Goal: Task Accomplishment & Management: Manage account settings

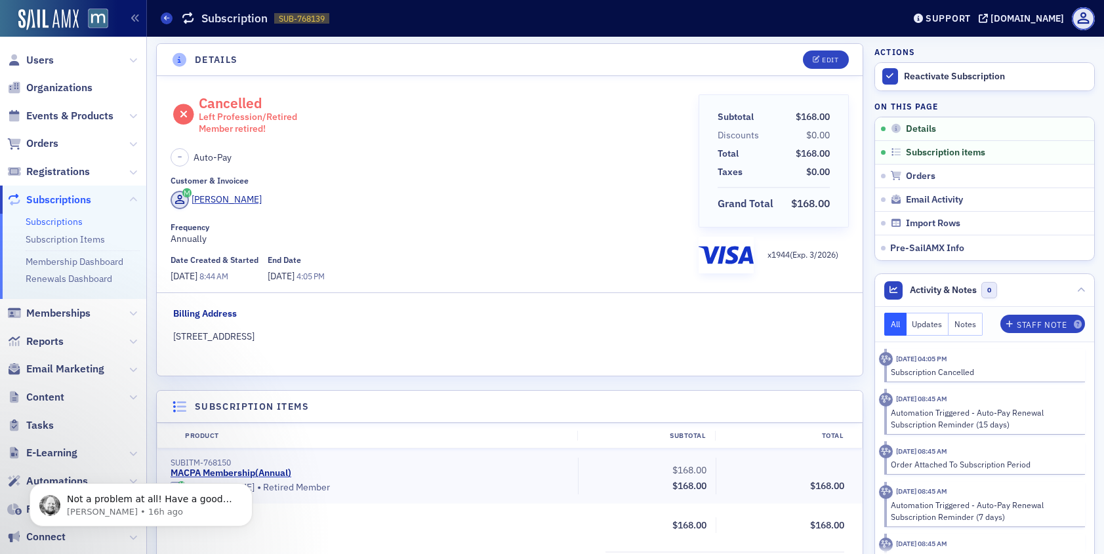
scroll to position [680, 0]
click at [59, 56] on span "Users" at bounding box center [73, 60] width 146 height 28
click at [51, 57] on span "Users" at bounding box center [40, 60] width 28 height 14
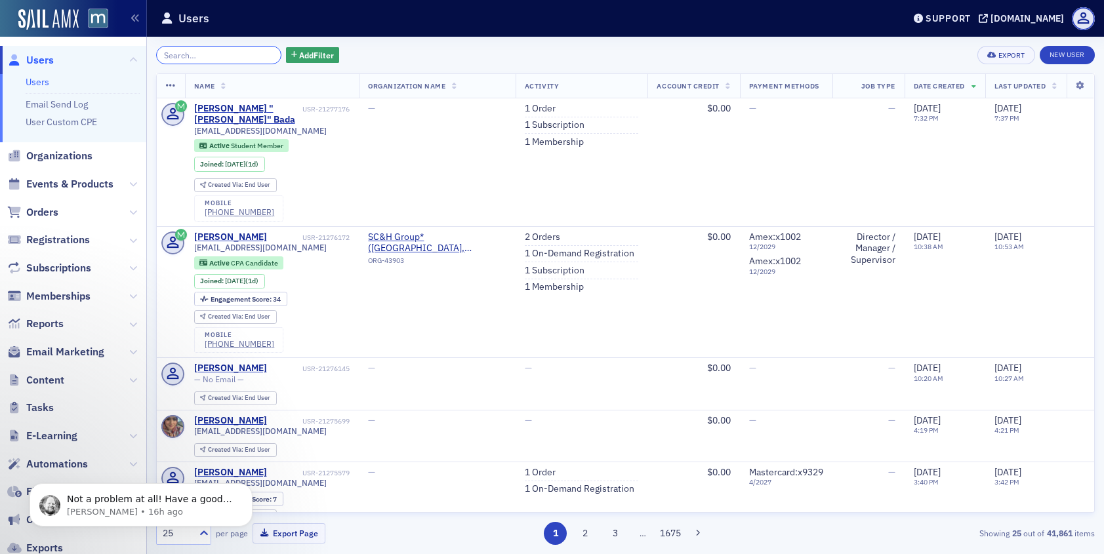
click at [207, 46] on input "search" at bounding box center [218, 55] width 125 height 18
paste input "[EMAIL_ADDRESS][DOMAIN_NAME]"
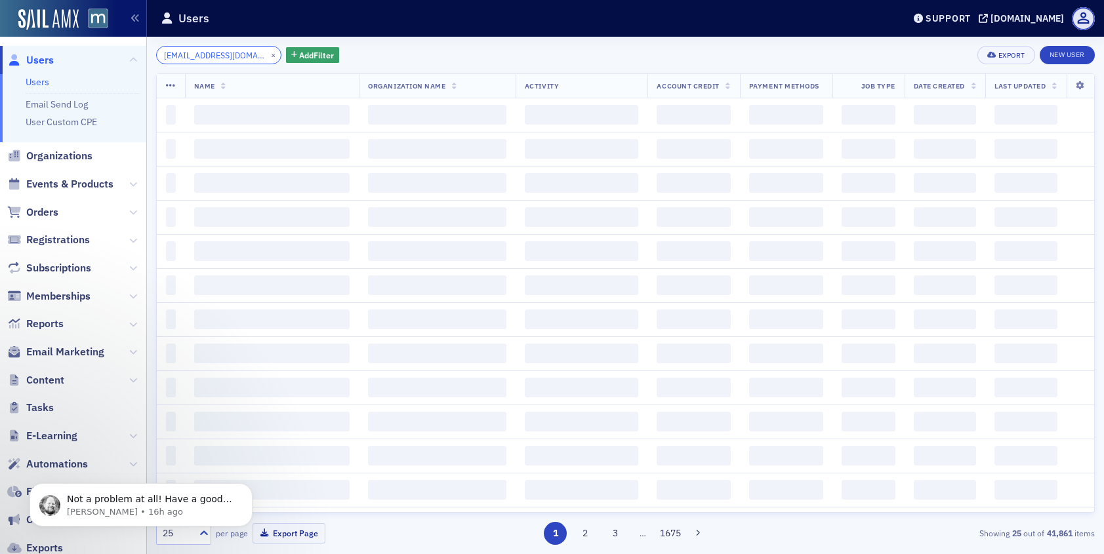
scroll to position [0, 12]
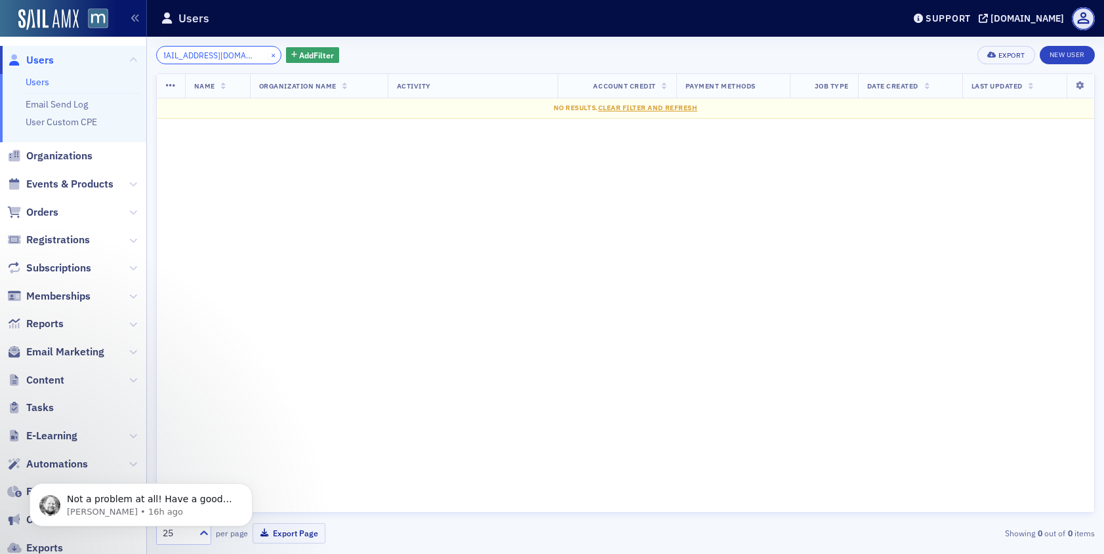
type input "[EMAIL_ADDRESS][DOMAIN_NAME]"
click at [268, 54] on button "×" at bounding box center [274, 55] width 12 height 12
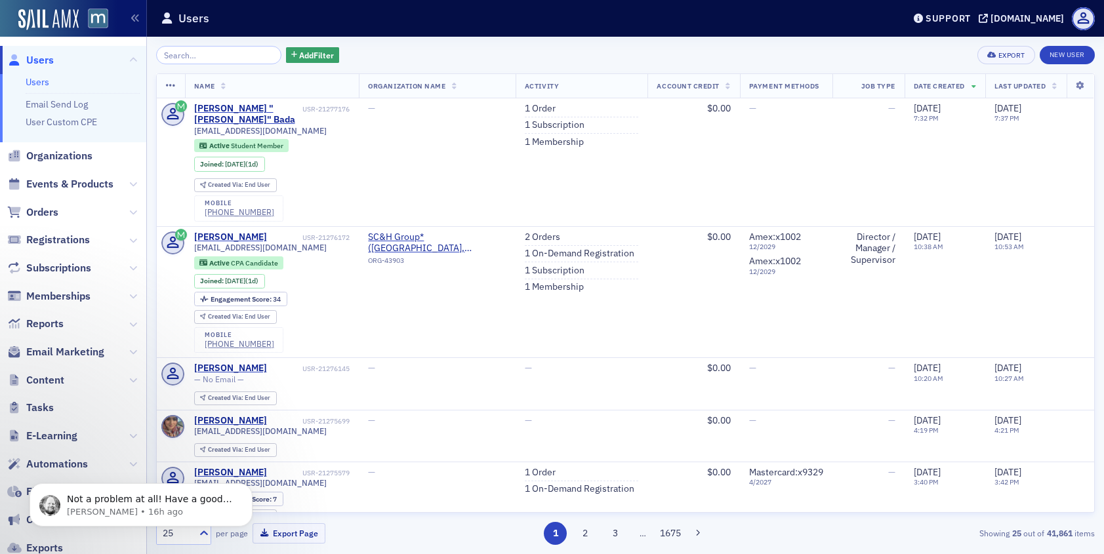
click at [207, 41] on div "Add Filter Export New User Name Organization Name Activity Account Credit Payme…" at bounding box center [625, 296] width 939 height 518
click at [207, 49] on input "search" at bounding box center [218, 55] width 125 height 18
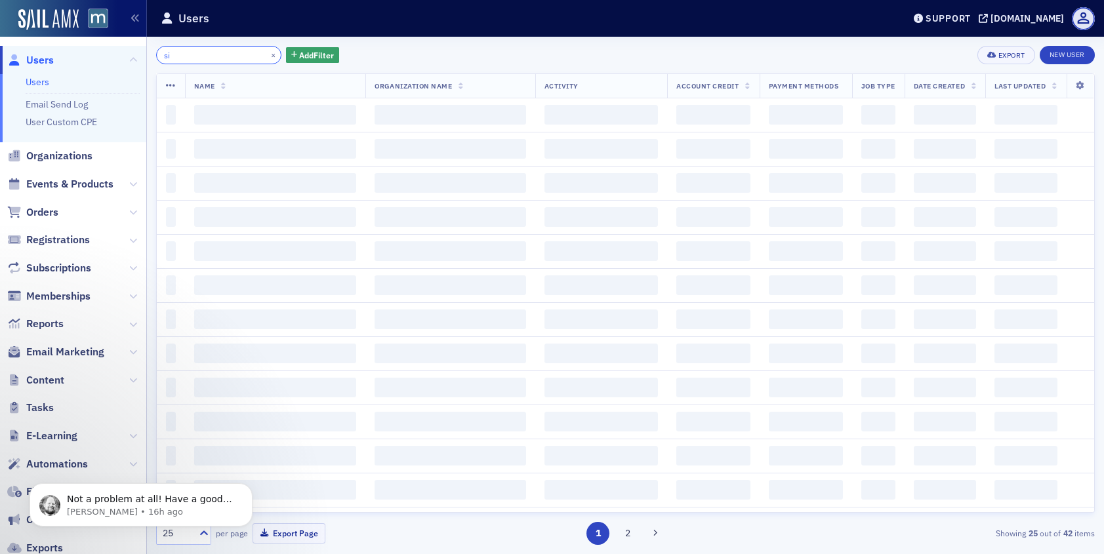
type input "s"
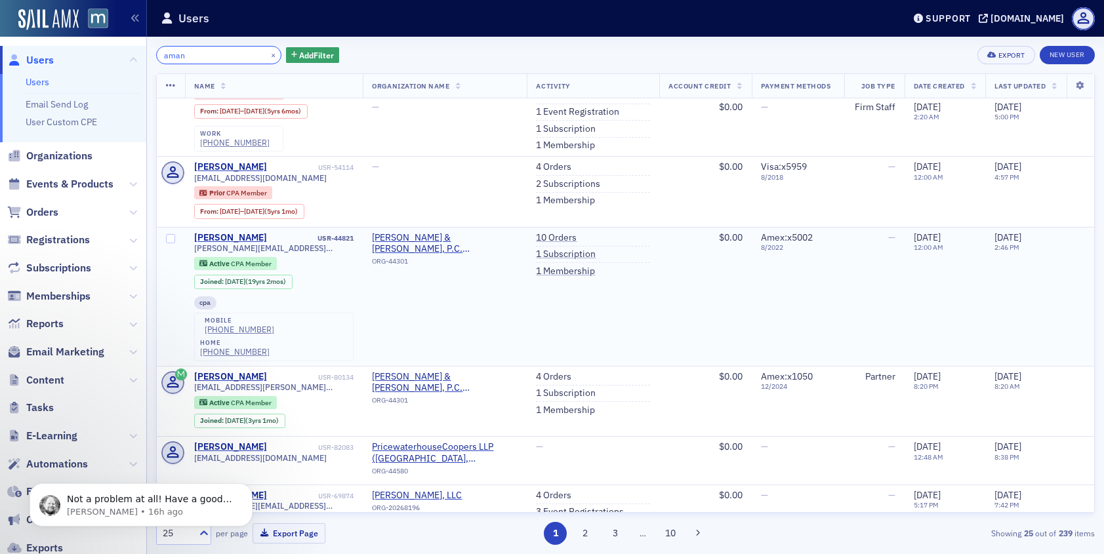
scroll to position [67, 0]
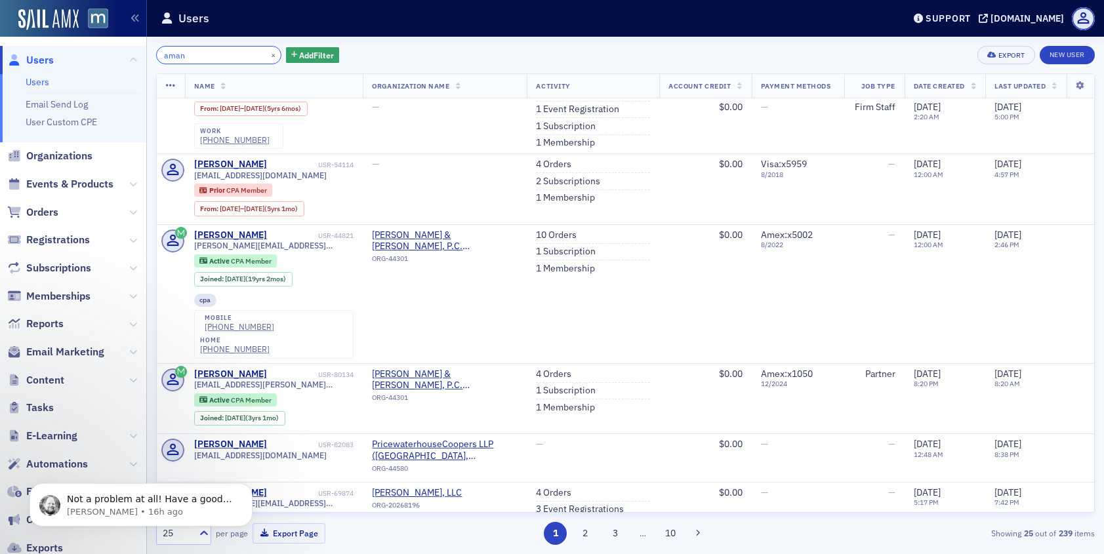
type input "aman"
click at [242, 322] on div "[PHONE_NUMBER]" at bounding box center [240, 327] width 70 height 10
click at [213, 510] on p "[PERSON_NAME] • 16h ago" at bounding box center [151, 512] width 169 height 12
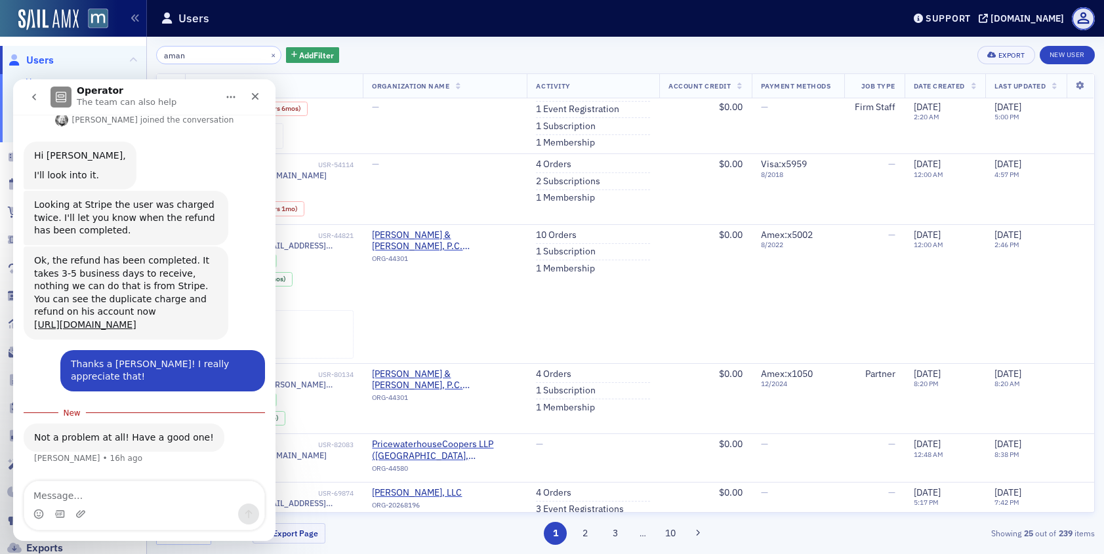
scroll to position [680, 0]
click at [145, 497] on textarea "Message…" at bounding box center [144, 492] width 240 height 22
type textarea "Thanks [PERSON_NAME], you too good man!"
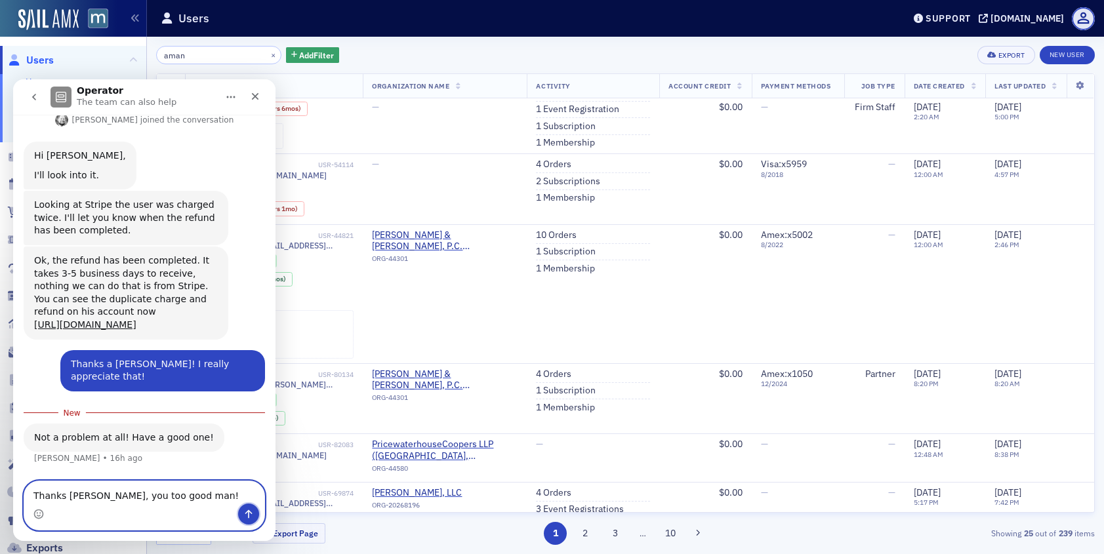
click at [255, 517] on button "Send a message…" at bounding box center [248, 514] width 21 height 21
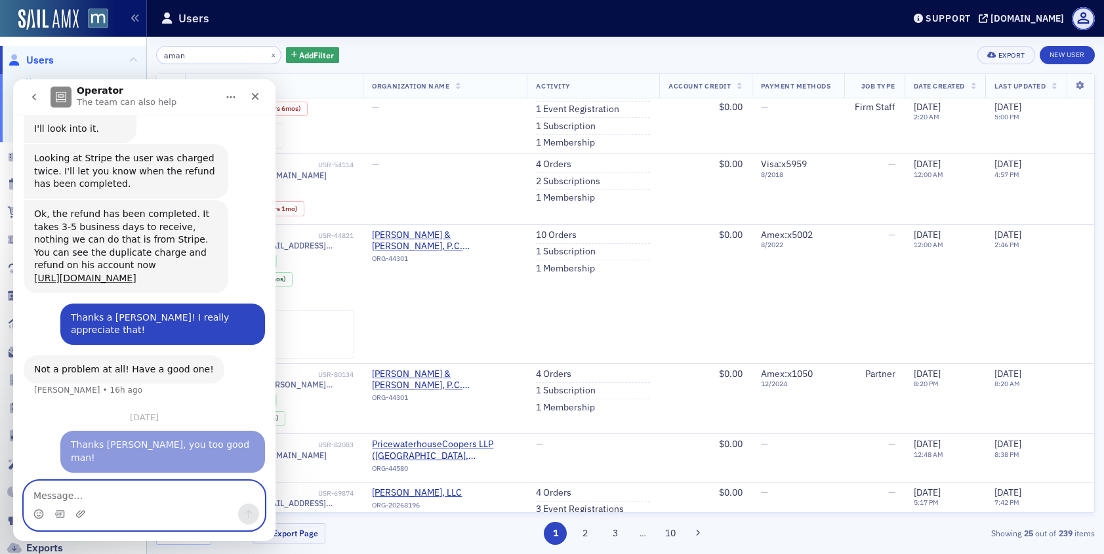
scroll to position [733, 0]
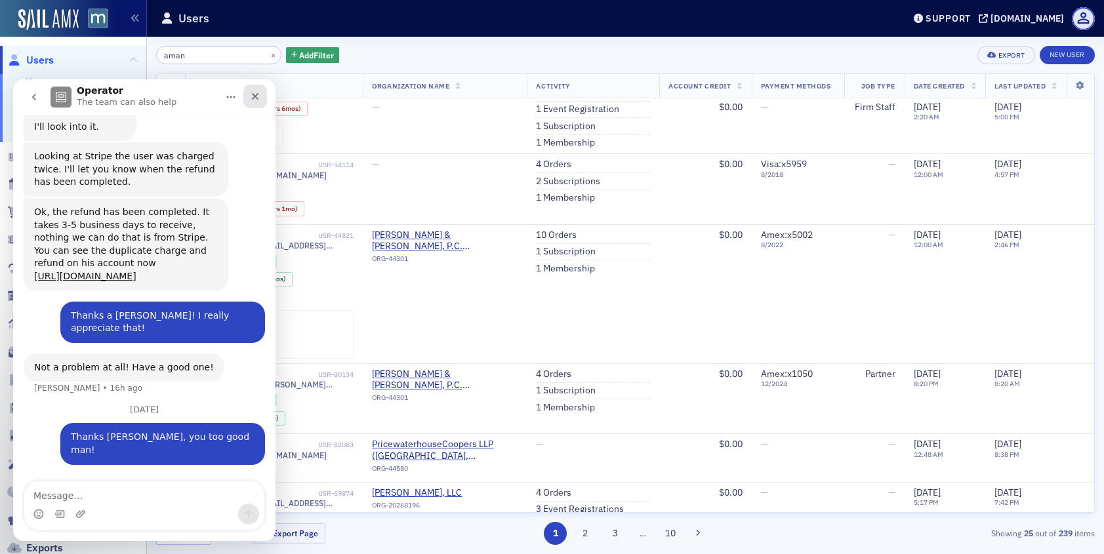
click at [247, 103] on div "Close" at bounding box center [255, 97] width 24 height 24
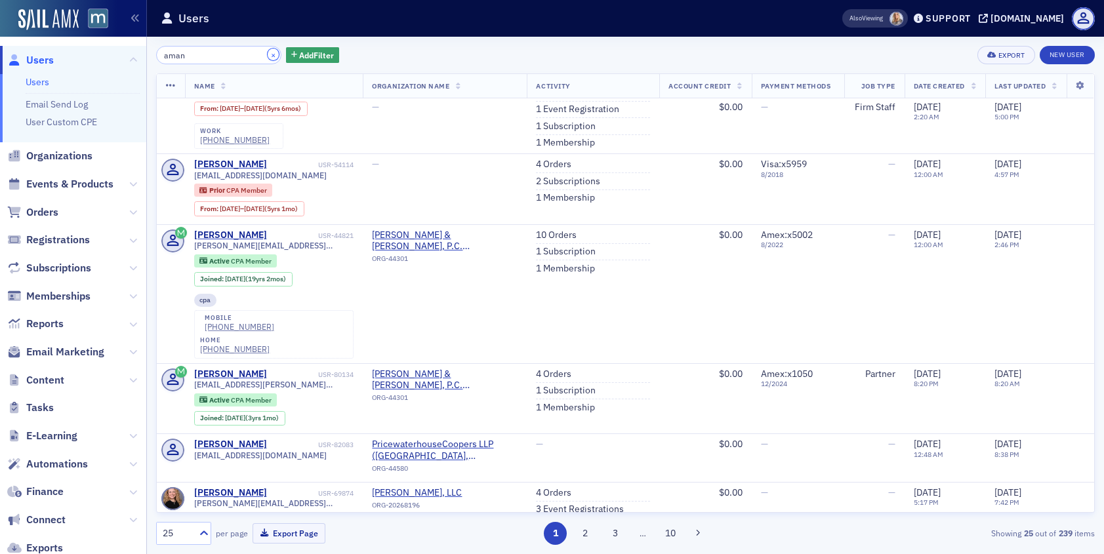
click at [268, 56] on button "×" at bounding box center [274, 55] width 12 height 12
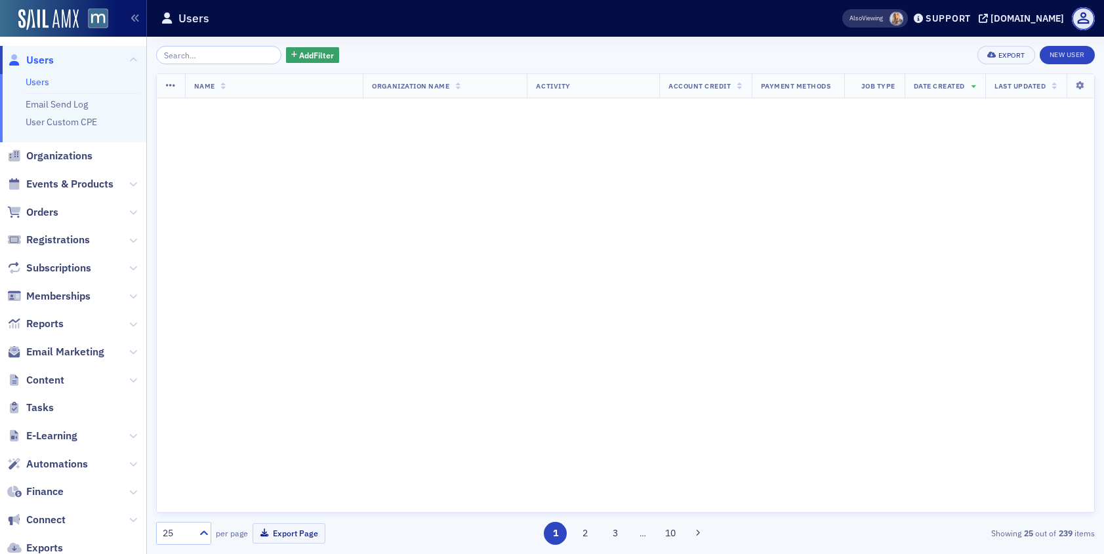
scroll to position [919, 0]
click at [242, 56] on input "search" at bounding box center [218, 55] width 125 height 18
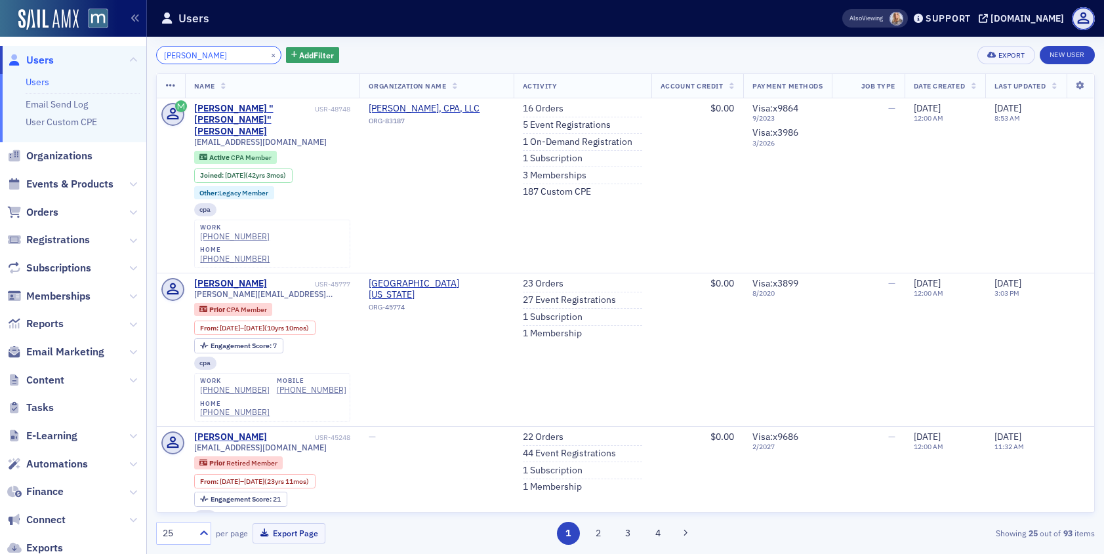
type input "[PERSON_NAME]"
click at [268, 54] on button "×" at bounding box center [274, 55] width 12 height 12
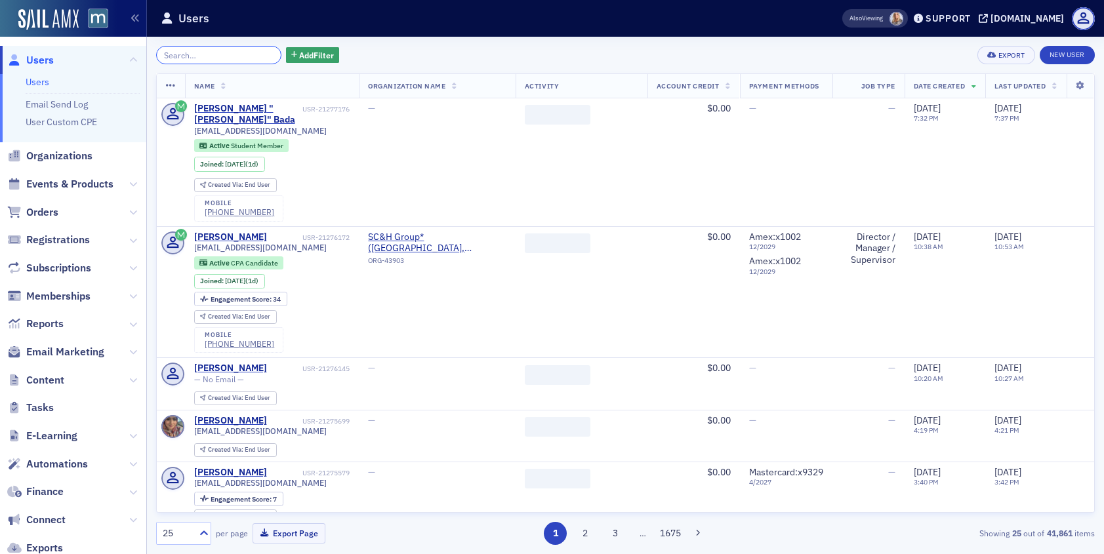
click at [233, 54] on input "search" at bounding box center [218, 55] width 125 height 18
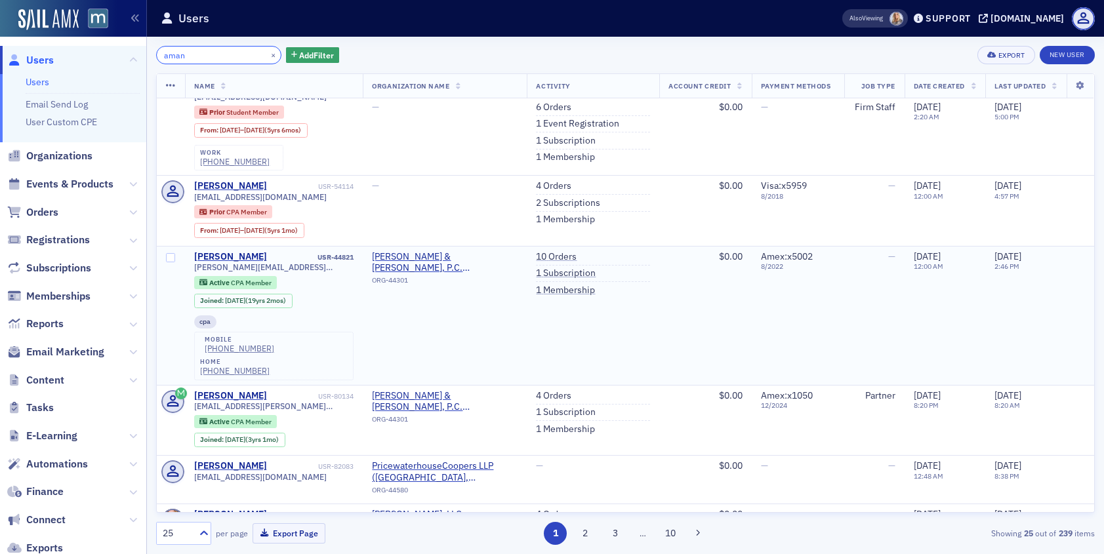
scroll to position [57, 0]
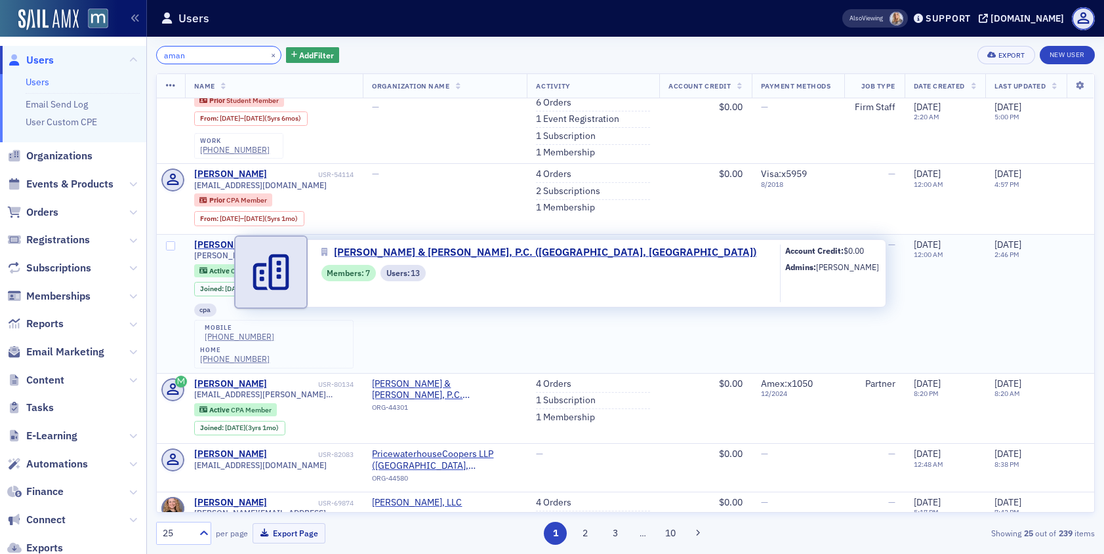
type input "aman"
click at [418, 239] on span "[PERSON_NAME] & [PERSON_NAME], P.C. ([GEOGRAPHIC_DATA], [GEOGRAPHIC_DATA])" at bounding box center [445, 250] width 146 height 23
select select "US"
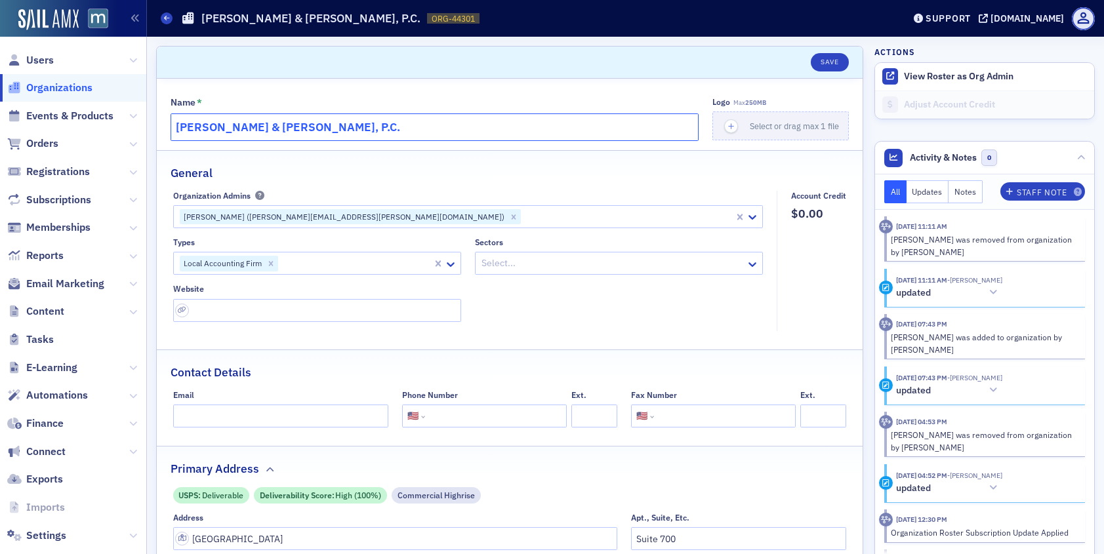
click at [369, 136] on input "[PERSON_NAME] & [PERSON_NAME], P.C." at bounding box center [435, 127] width 528 height 28
type input "[PERSON_NAME]"
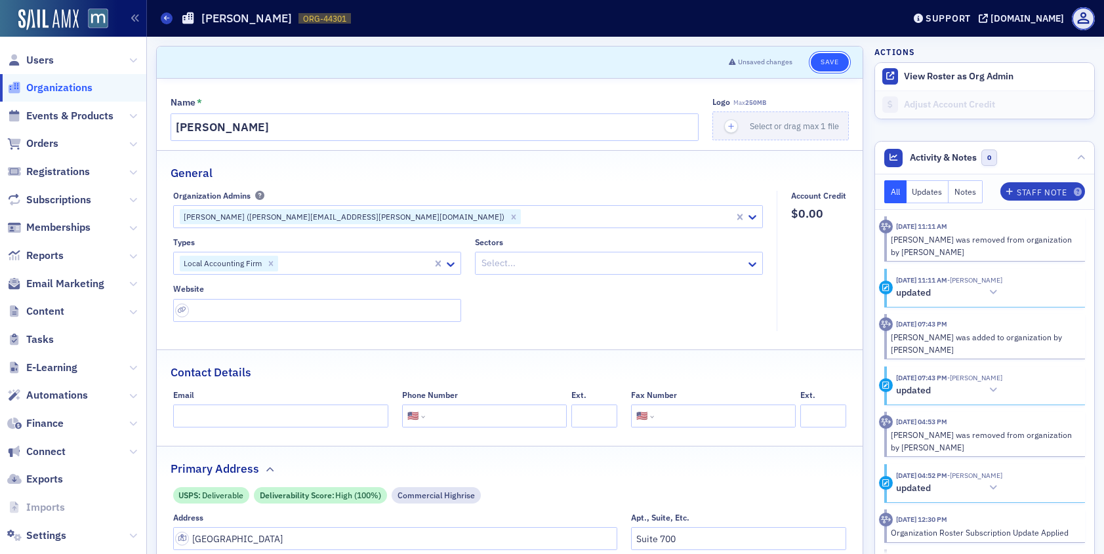
click at [829, 62] on button "Save" at bounding box center [829, 62] width 37 height 18
select select "US"
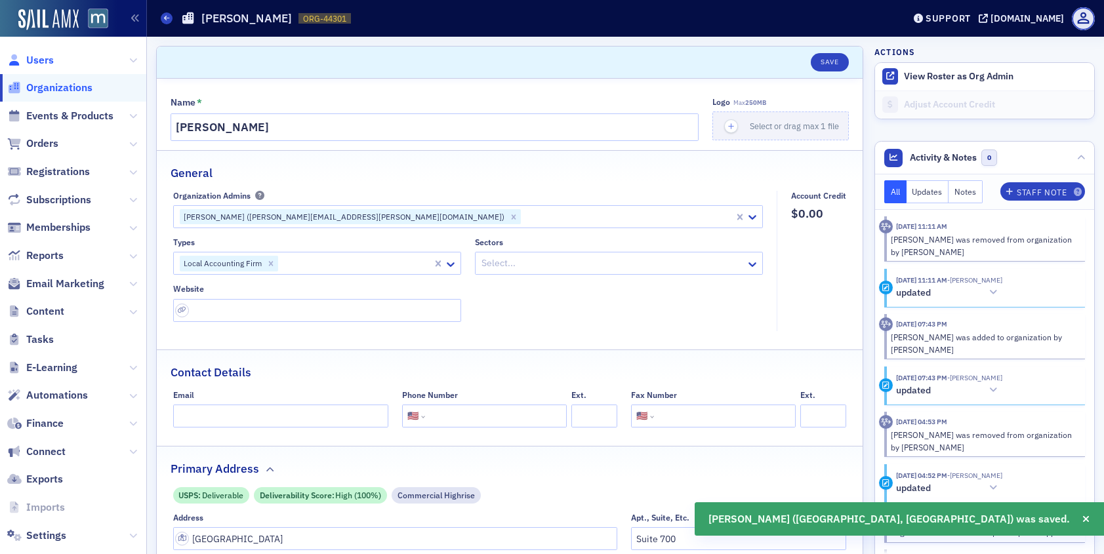
click at [29, 59] on span "Users" at bounding box center [40, 60] width 28 height 14
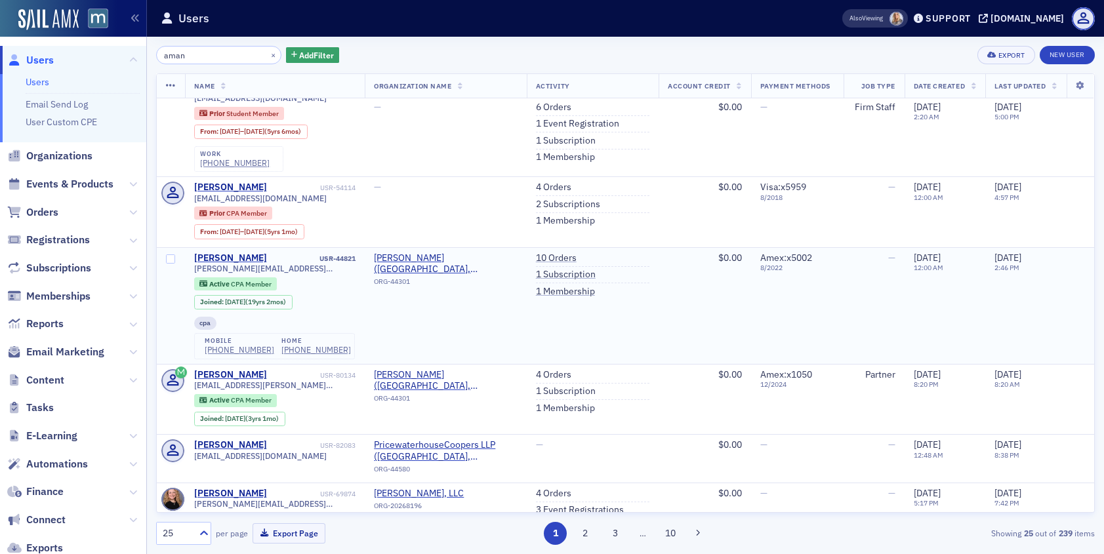
scroll to position [45, 0]
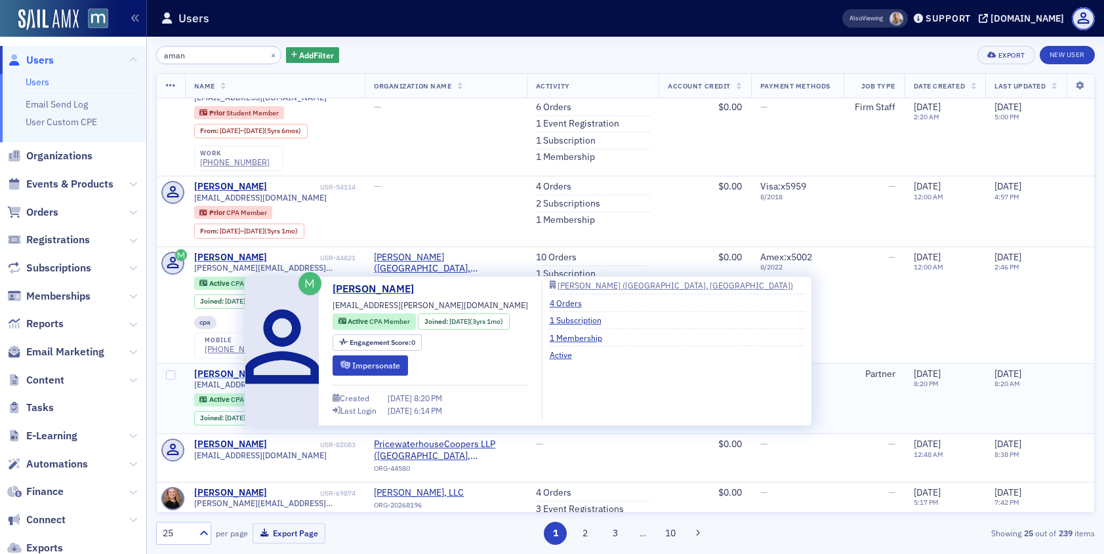
click at [234, 369] on div "[PERSON_NAME]" at bounding box center [230, 375] width 73 height 12
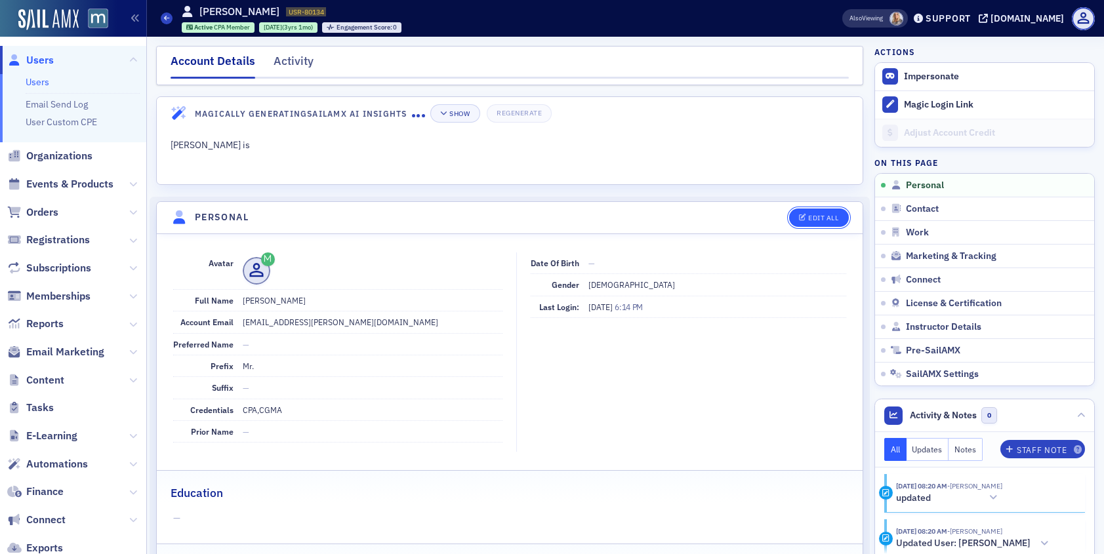
click at [822, 215] on div "Edit All" at bounding box center [823, 218] width 30 height 7
select select "US"
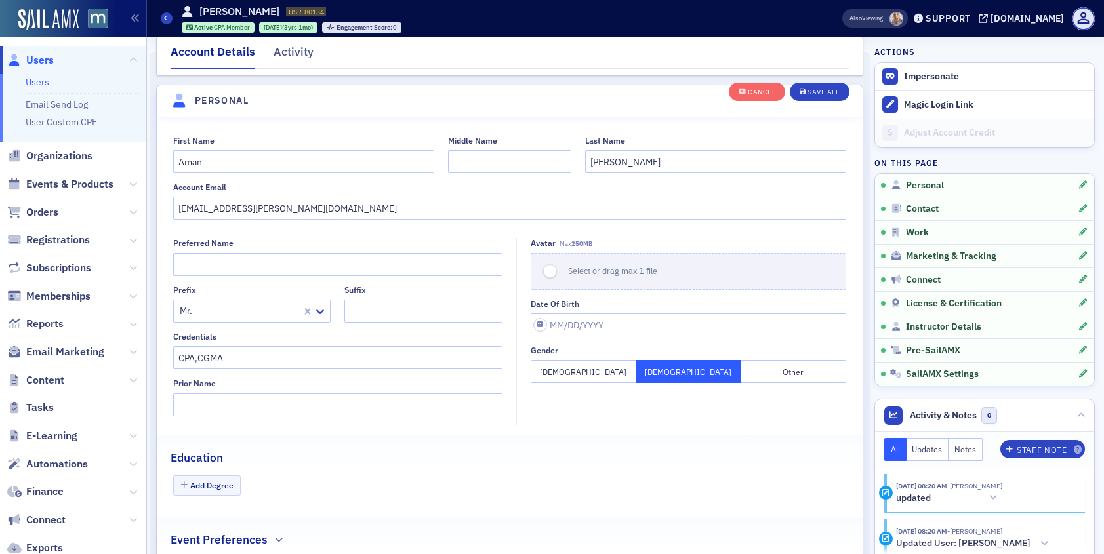
scroll to position [153, 0]
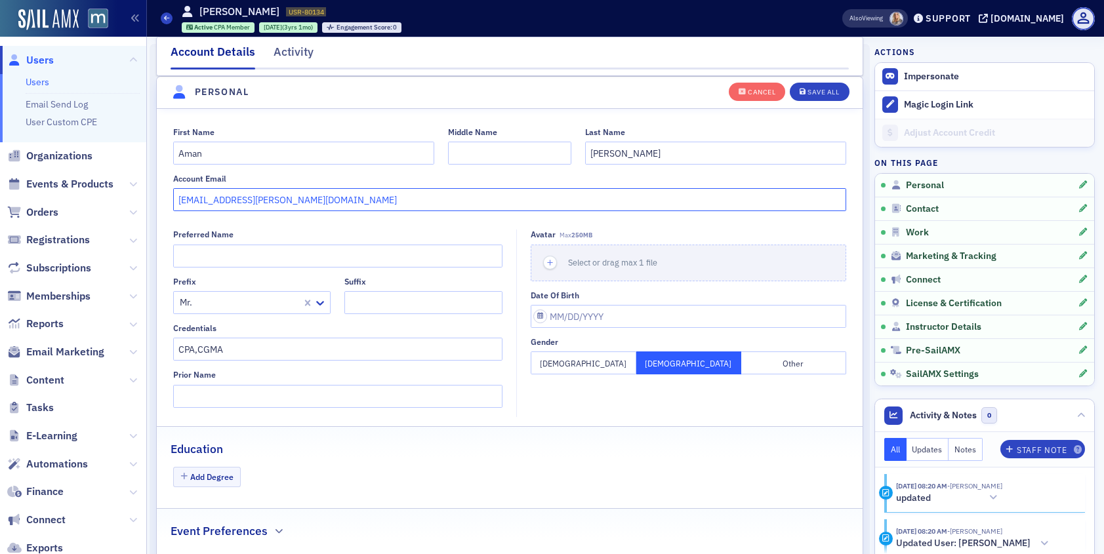
click at [238, 194] on input "[EMAIL_ADDRESS][PERSON_NAME][DOMAIN_NAME]" at bounding box center [510, 199] width 674 height 23
click at [806, 87] on button "Save All" at bounding box center [819, 91] width 59 height 18
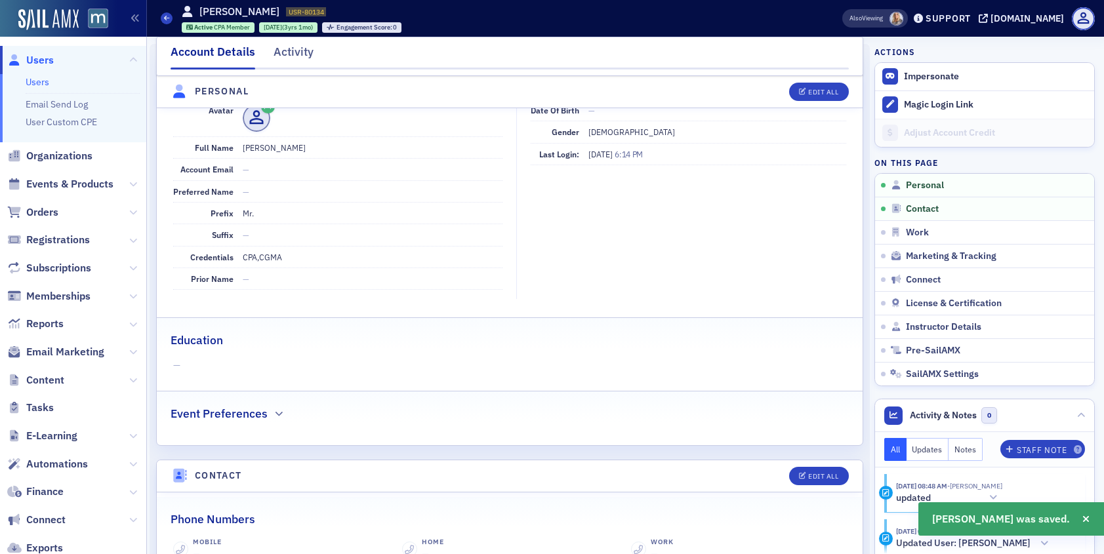
click at [37, 62] on span "Users" at bounding box center [40, 60] width 28 height 14
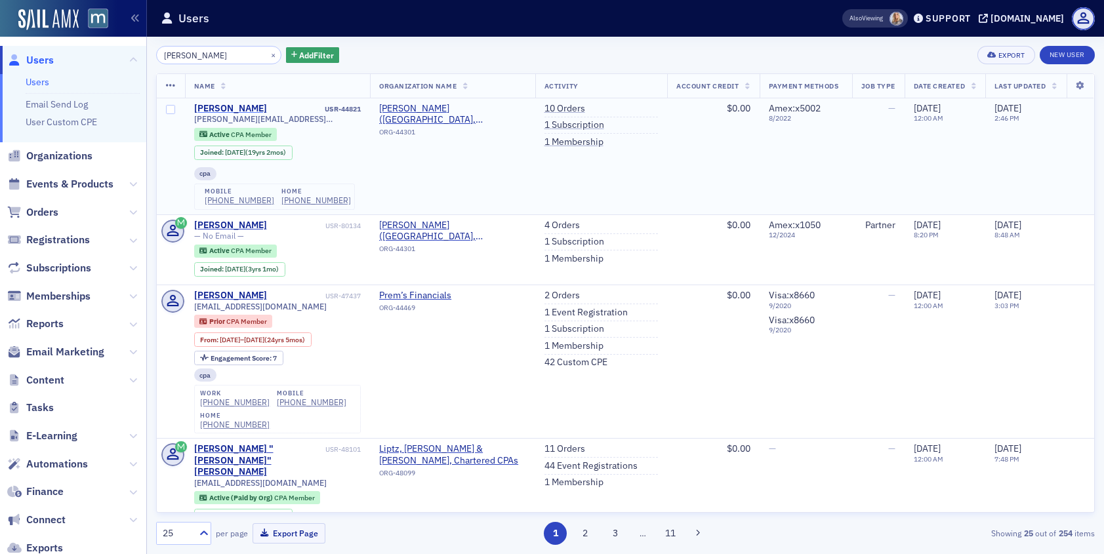
type input "[PERSON_NAME]"
click at [214, 109] on div "[PERSON_NAME]" at bounding box center [230, 109] width 73 height 12
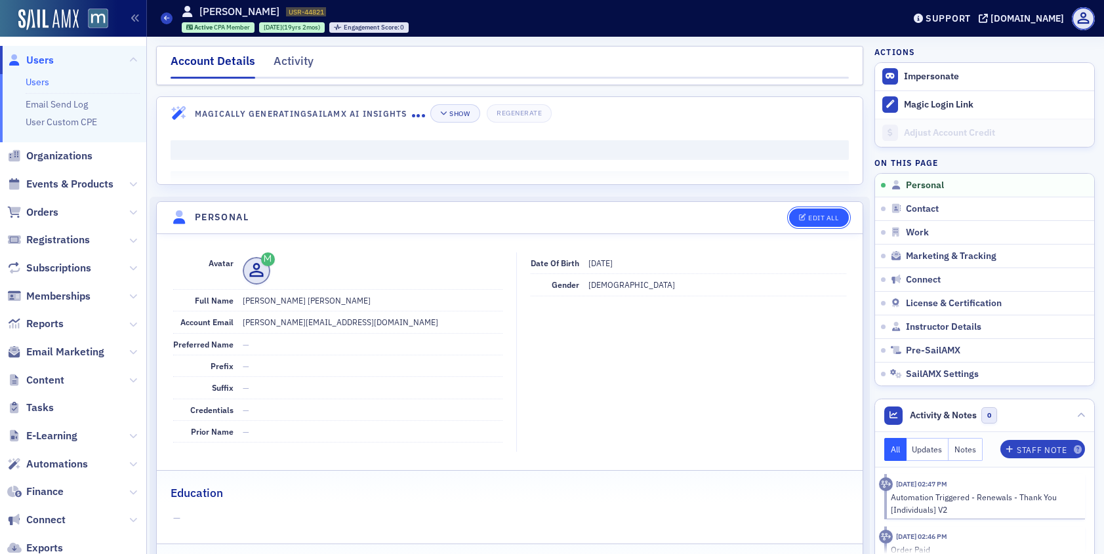
click at [794, 212] on button "Edit All" at bounding box center [818, 218] width 59 height 18
select select "US"
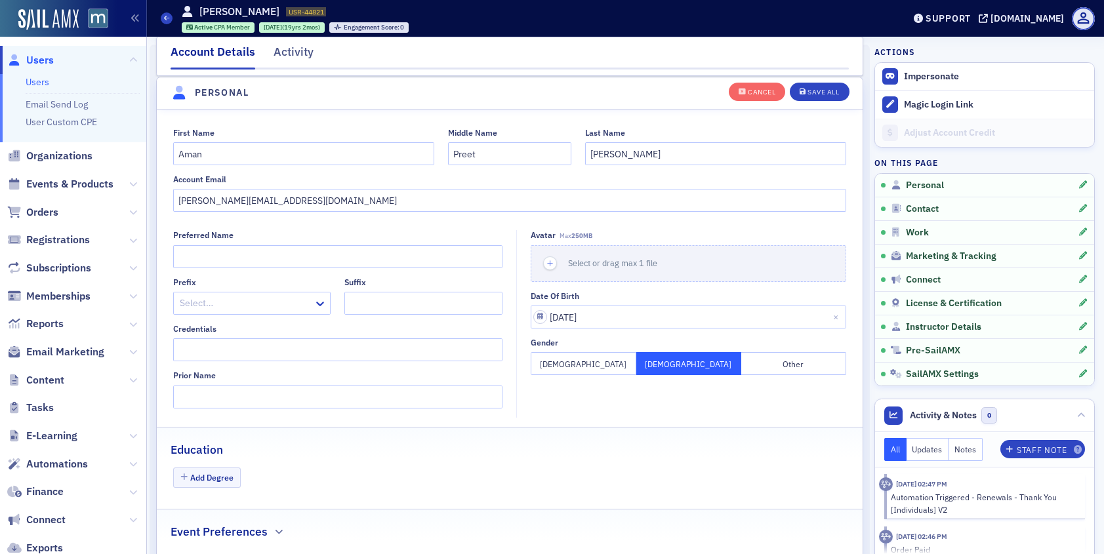
scroll to position [153, 0]
click at [261, 197] on input "[PERSON_NAME][EMAIL_ADDRESS][DOMAIN_NAME]" at bounding box center [510, 199] width 674 height 23
paste input "[PERSON_NAME][EMAIL_ADDRESS][DOMAIN_NAME]"
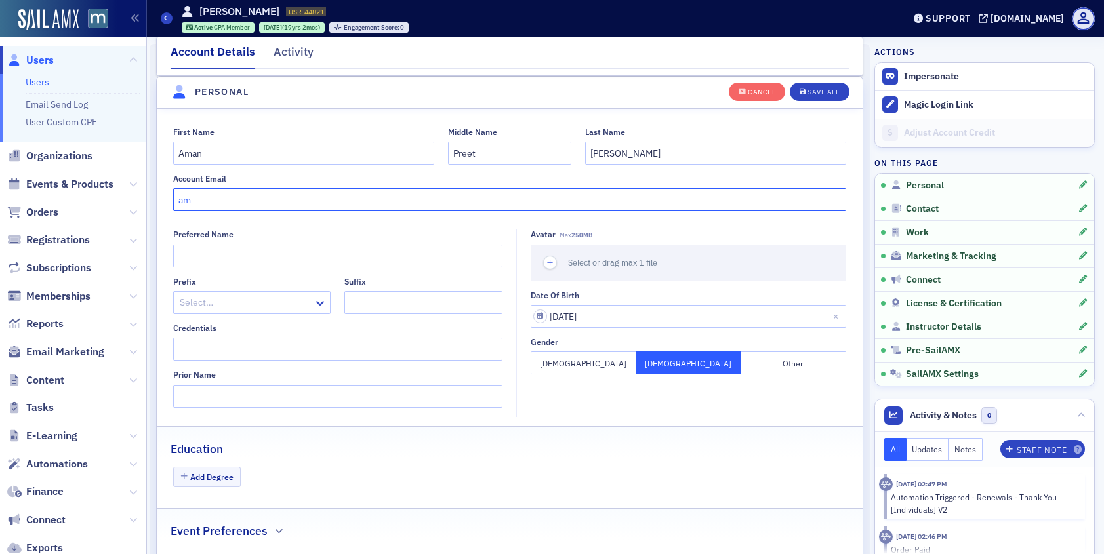
type input "a"
paste input "[EMAIL_ADDRESS][PERSON_NAME][DOMAIN_NAME]"
type input "[EMAIL_ADDRESS][PERSON_NAME][DOMAIN_NAME]"
click at [838, 89] on div "Save All" at bounding box center [823, 92] width 31 height 7
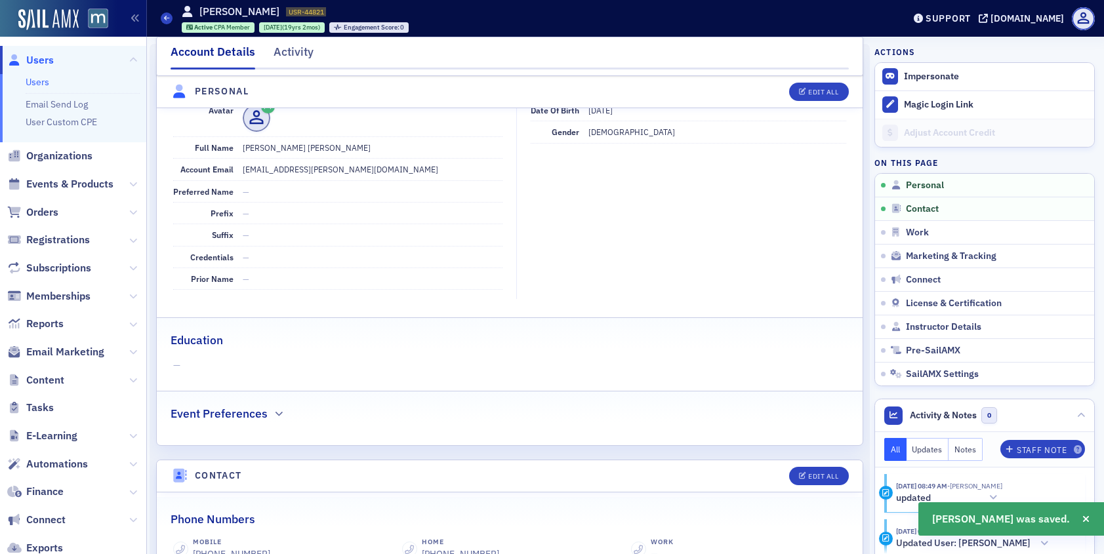
click at [41, 64] on span "Users" at bounding box center [40, 60] width 28 height 14
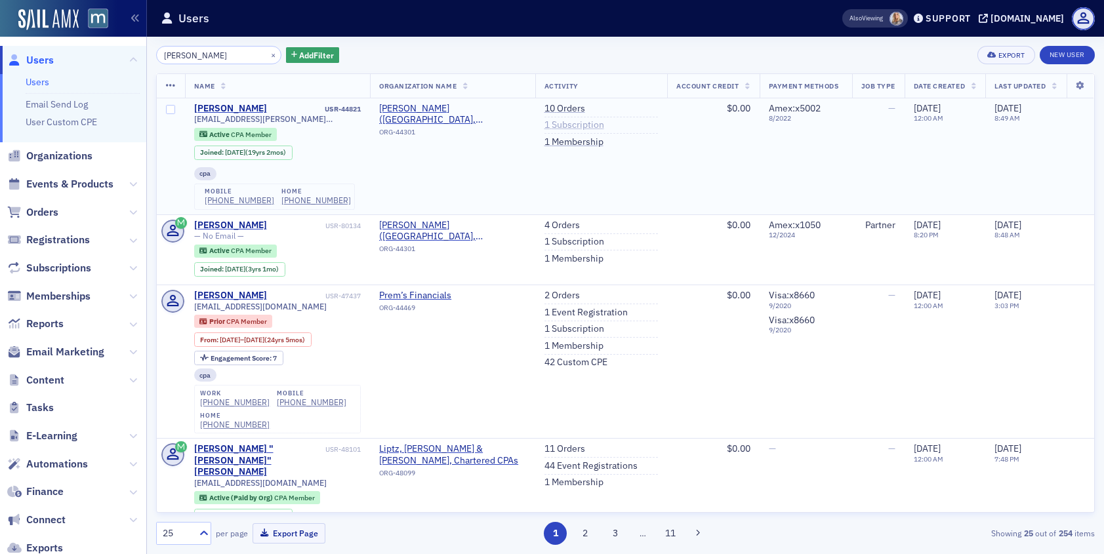
click at [575, 126] on link "1 Subscription" at bounding box center [574, 125] width 60 height 12
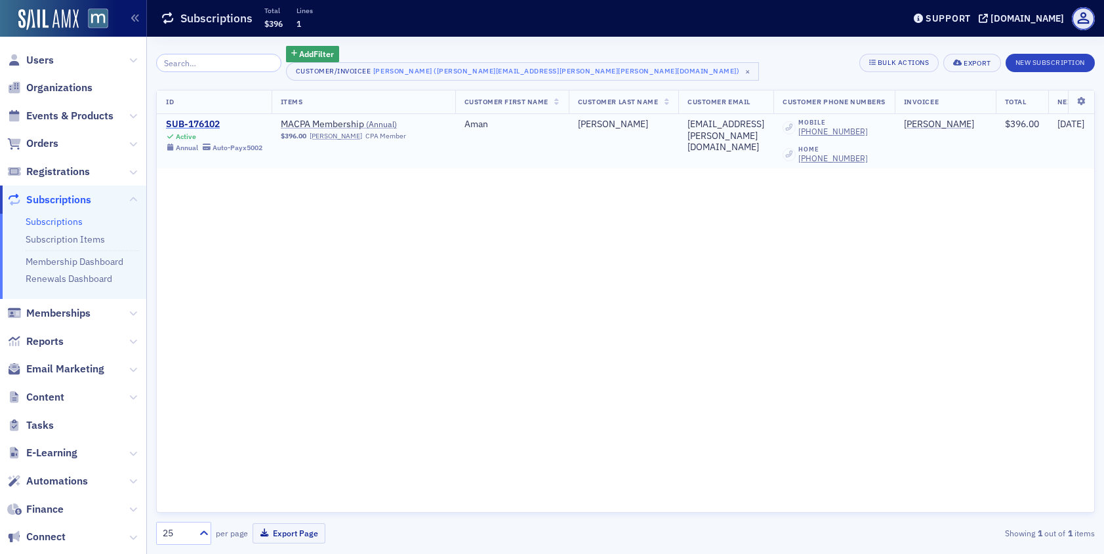
click at [211, 123] on div "SUB-176102" at bounding box center [214, 125] width 96 height 12
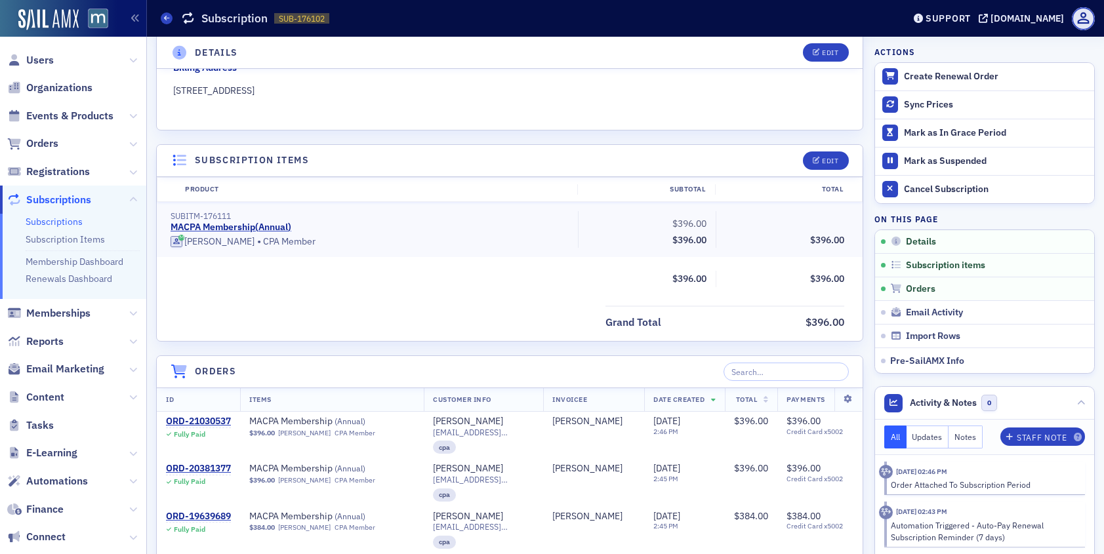
scroll to position [235, 0]
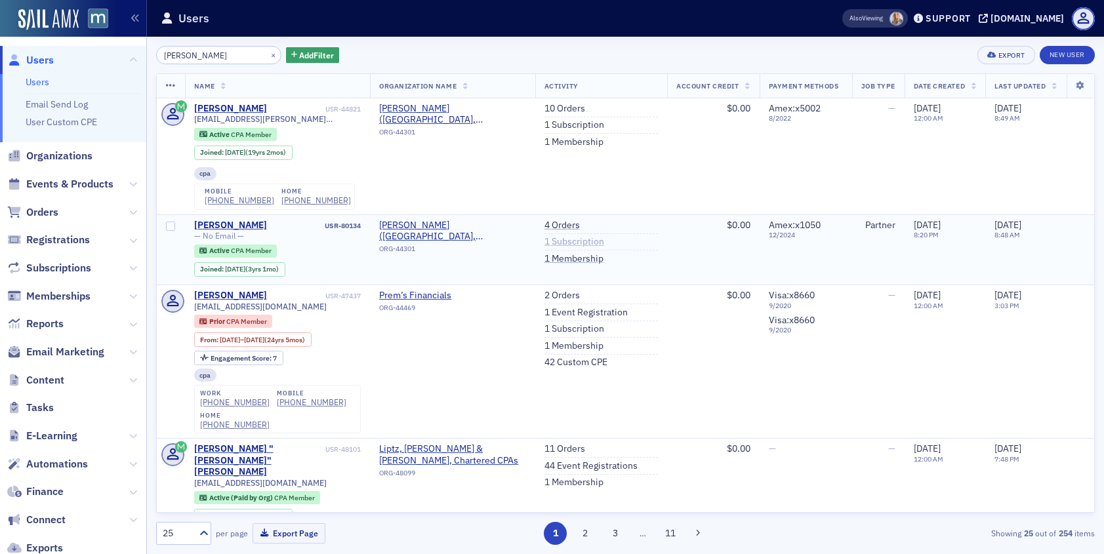
click at [565, 241] on link "1 Subscription" at bounding box center [574, 242] width 60 height 12
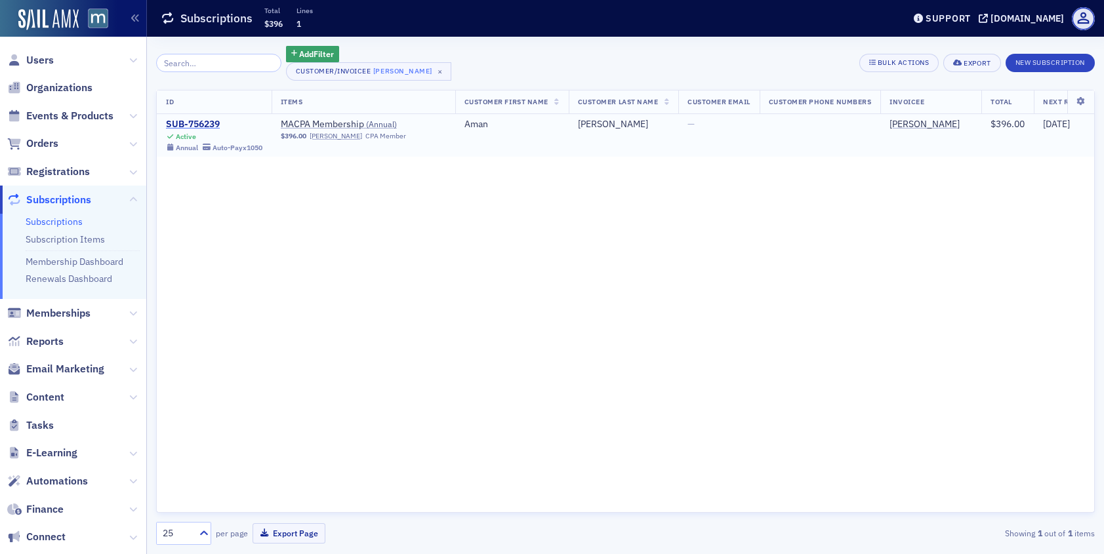
click at [207, 127] on div "SUB-756239" at bounding box center [214, 125] width 96 height 12
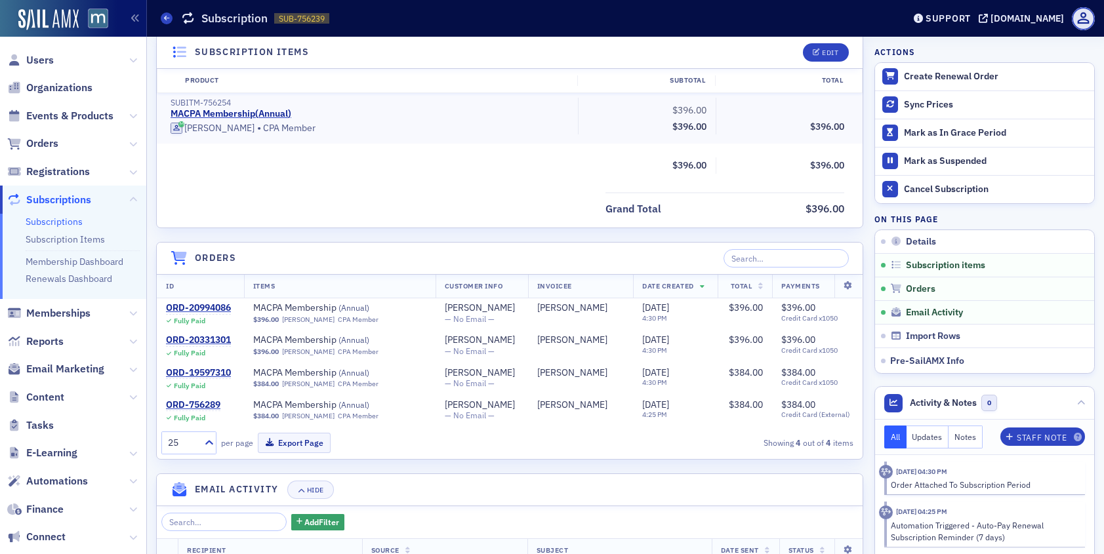
scroll to position [358, 0]
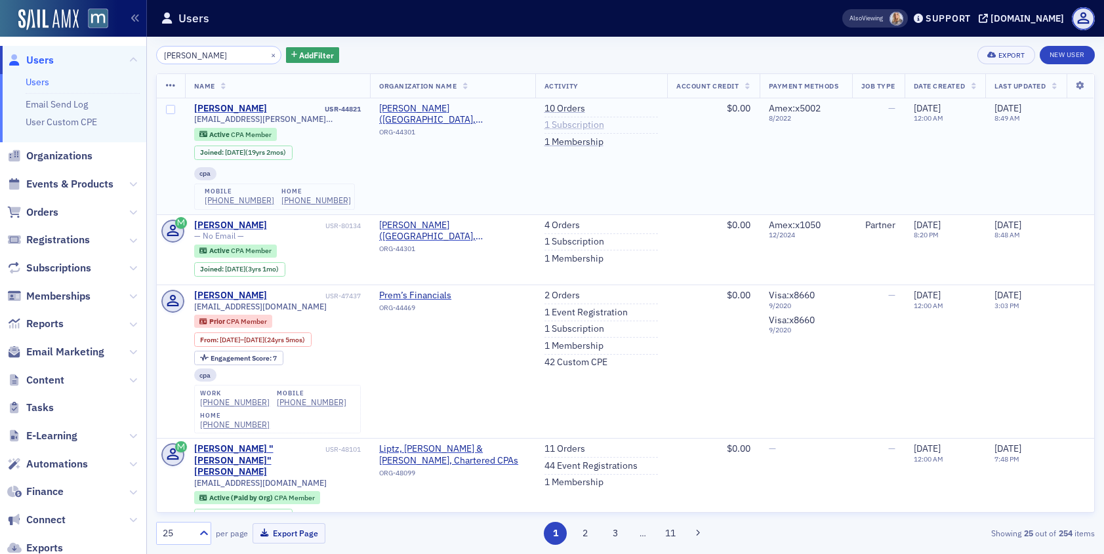
click at [567, 131] on link "1 Subscription" at bounding box center [574, 125] width 60 height 12
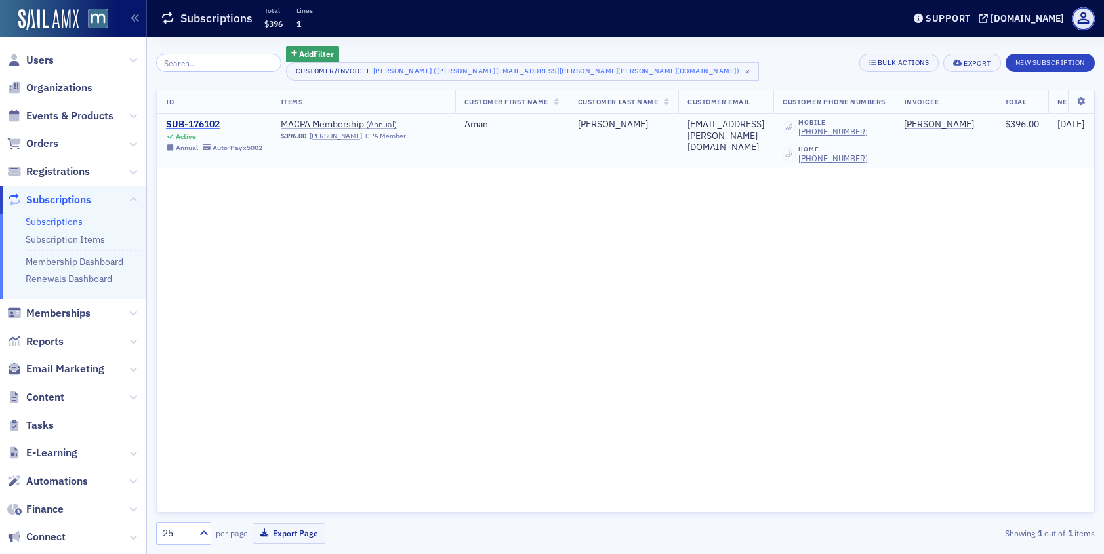
click at [200, 125] on div "SUB-176102" at bounding box center [214, 125] width 96 height 12
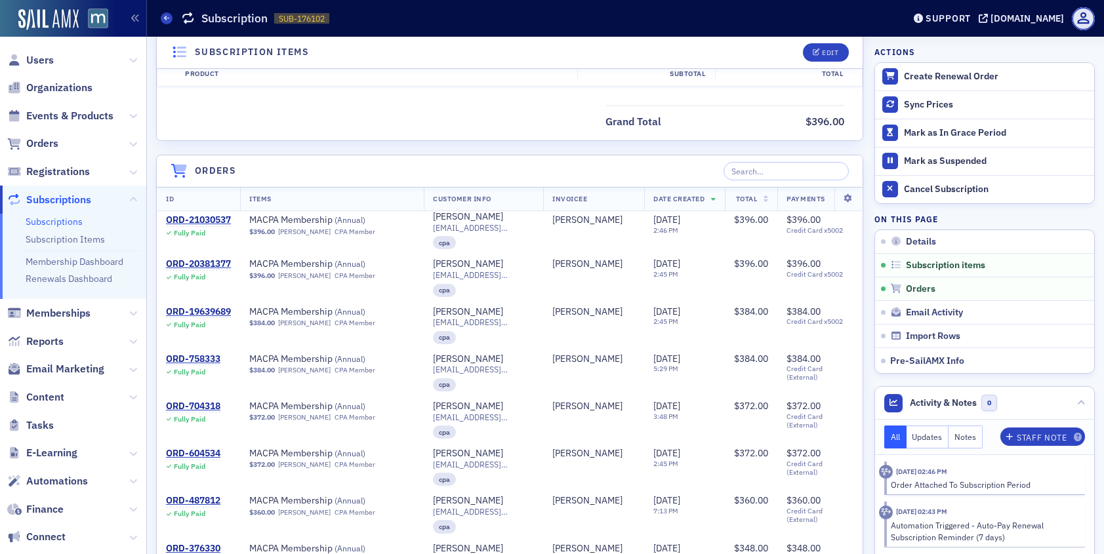
scroll to position [7, 0]
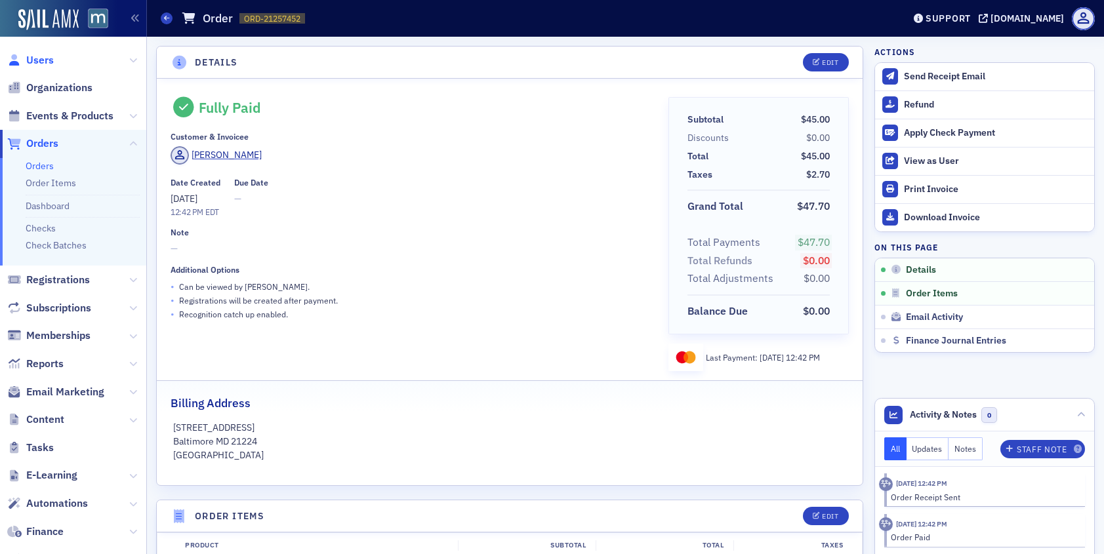
click at [45, 62] on span "Users" at bounding box center [40, 60] width 28 height 14
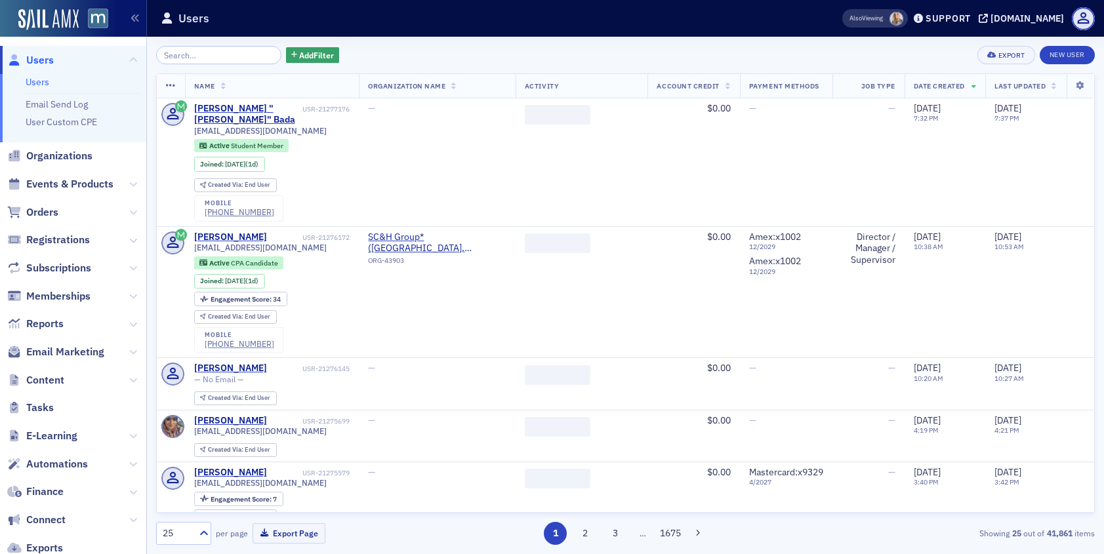
click at [228, 51] on input "search" at bounding box center [218, 55] width 125 height 18
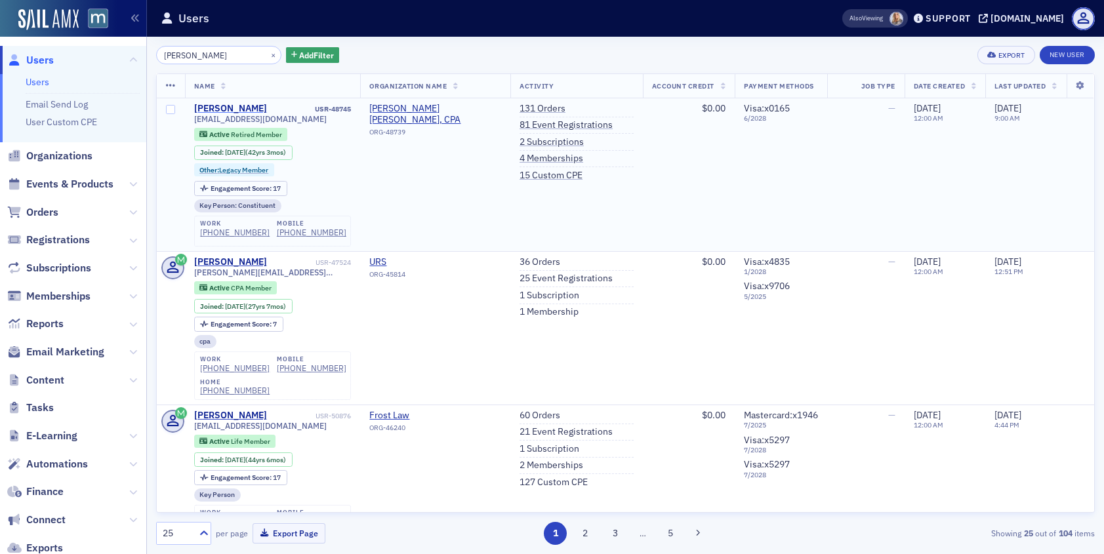
type input "JOAN WINGR"
click at [204, 112] on div "Joan Wingrove" at bounding box center [230, 109] width 73 height 12
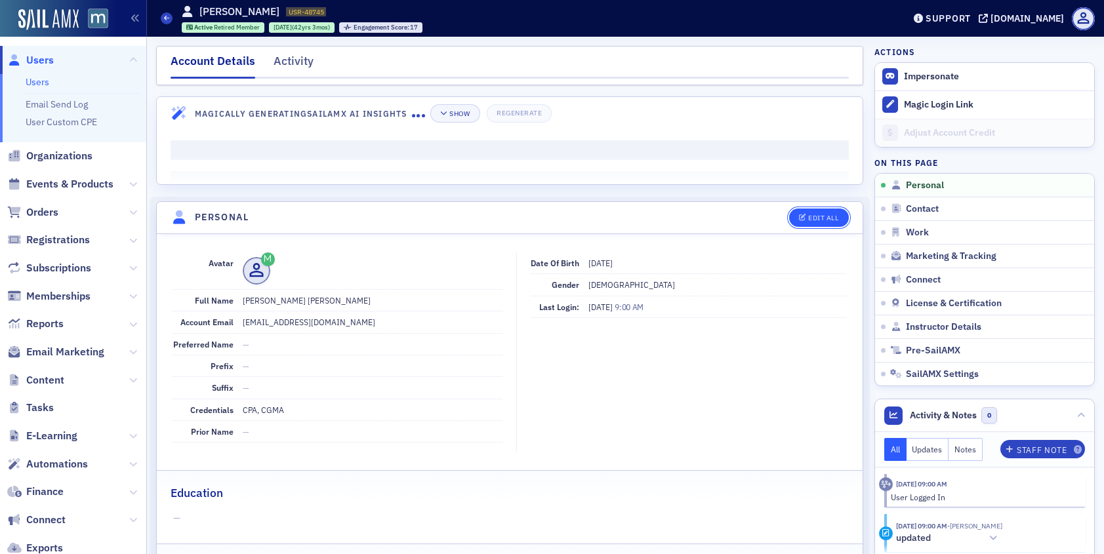
click at [829, 222] on div "Edit All" at bounding box center [823, 218] width 30 height 7
select select "US"
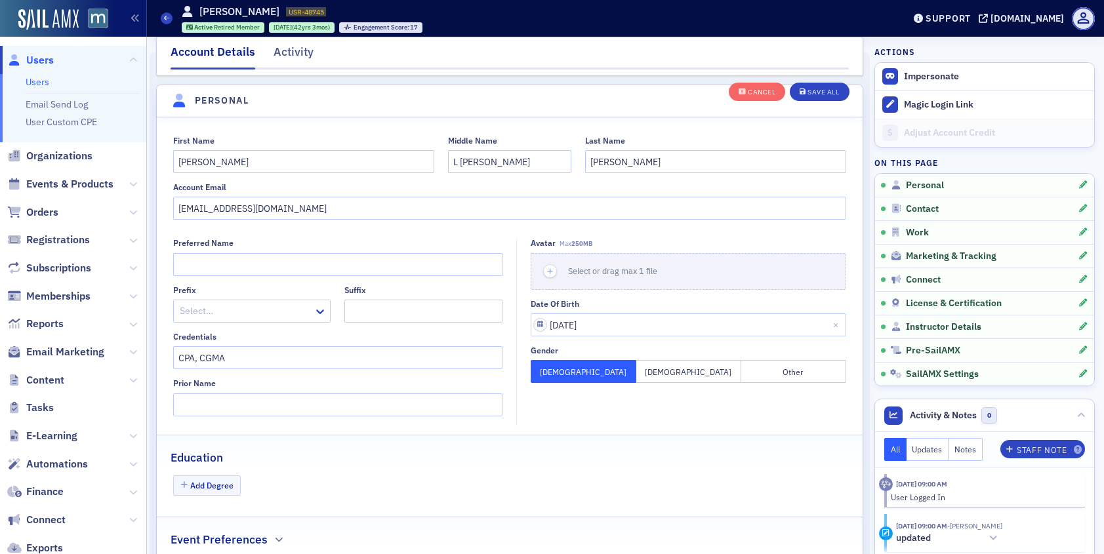
scroll to position [153, 0]
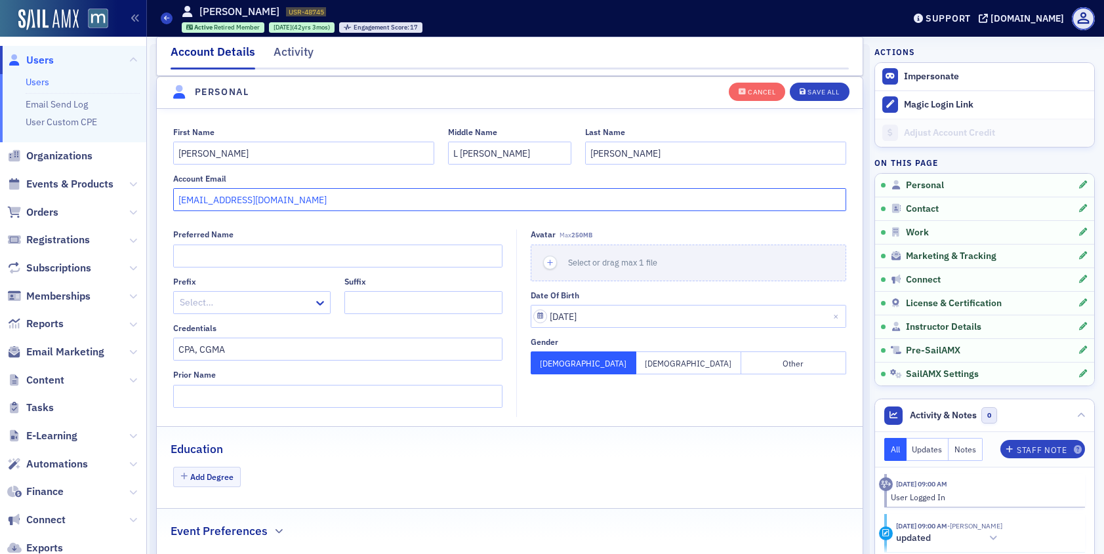
click at [238, 205] on input "jwingrovecpa@wingrovecpa.com" at bounding box center [510, 199] width 674 height 23
type input "jwingrovecpa@comcast.net"
click at [815, 85] on button "Save All" at bounding box center [819, 91] width 59 height 18
